Goal: Transaction & Acquisition: Purchase product/service

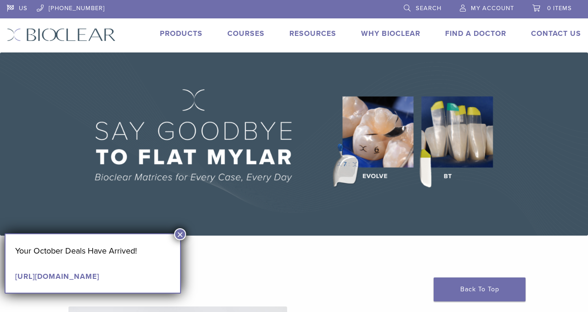
click at [452, 147] on img at bounding box center [294, 143] width 588 height 183
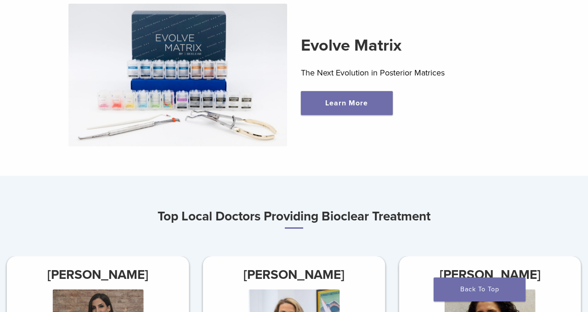
scroll to position [234, 0]
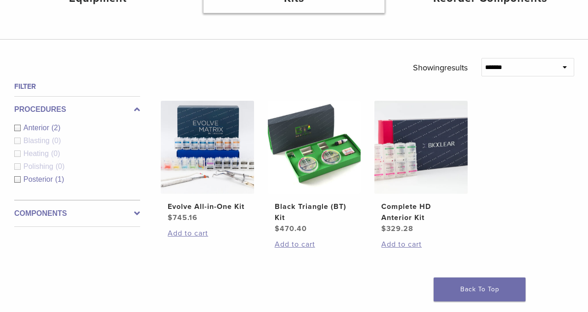
scroll to position [261, 0]
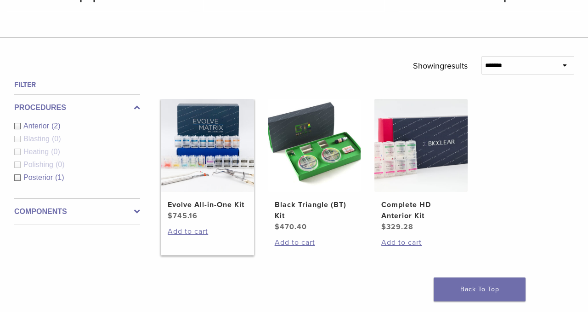
click at [215, 182] on img at bounding box center [207, 145] width 93 height 93
